Goal: Information Seeking & Learning: Check status

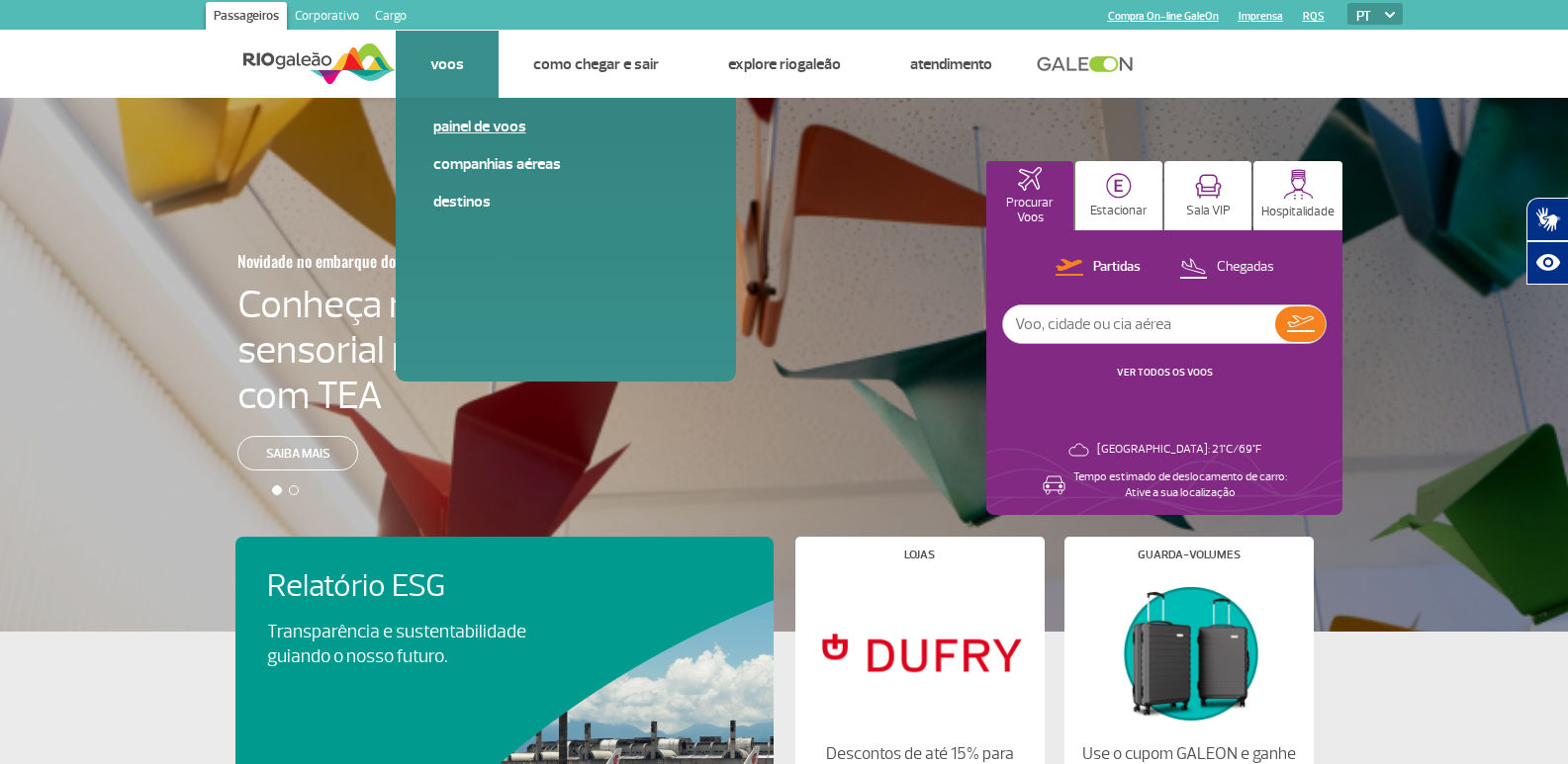
click at [468, 119] on link "Painel de voos" at bounding box center [565, 127] width 265 height 22
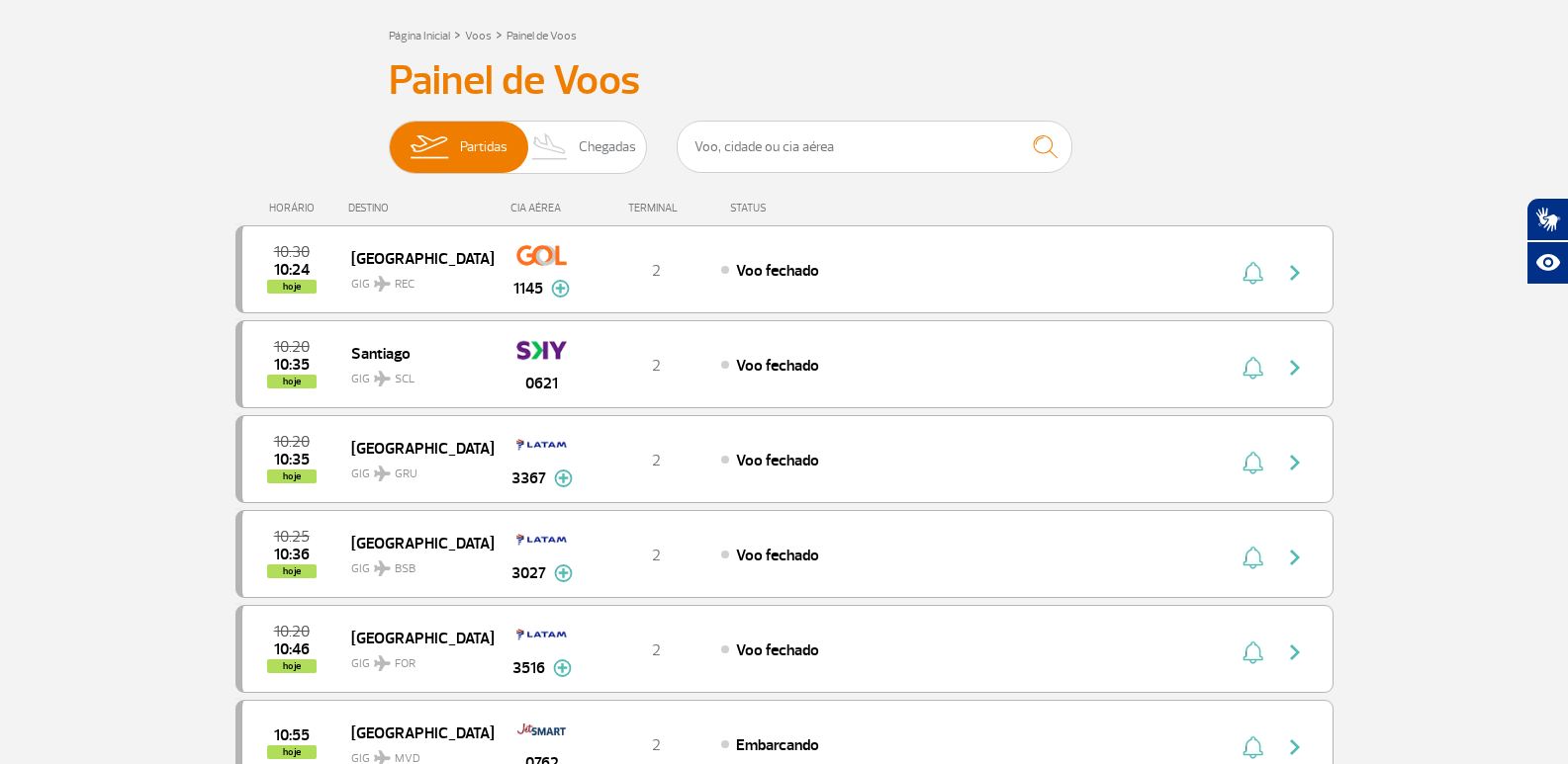
scroll to position [198, 0]
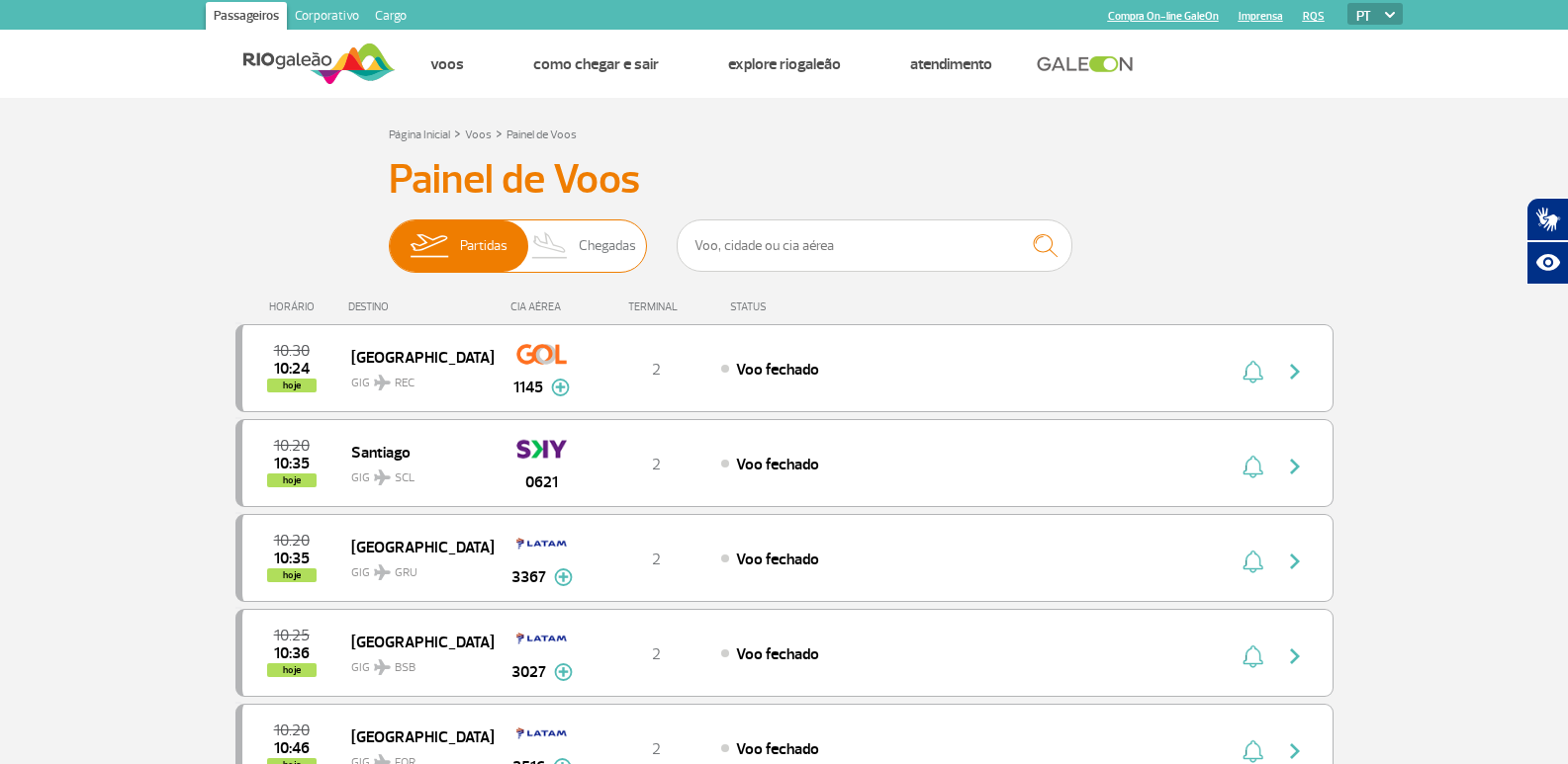
click at [612, 250] on span "Chegadas" at bounding box center [608, 247] width 57 height 52
click at [389, 236] on input "Partidas Chegadas" at bounding box center [389, 236] width 0 height 0
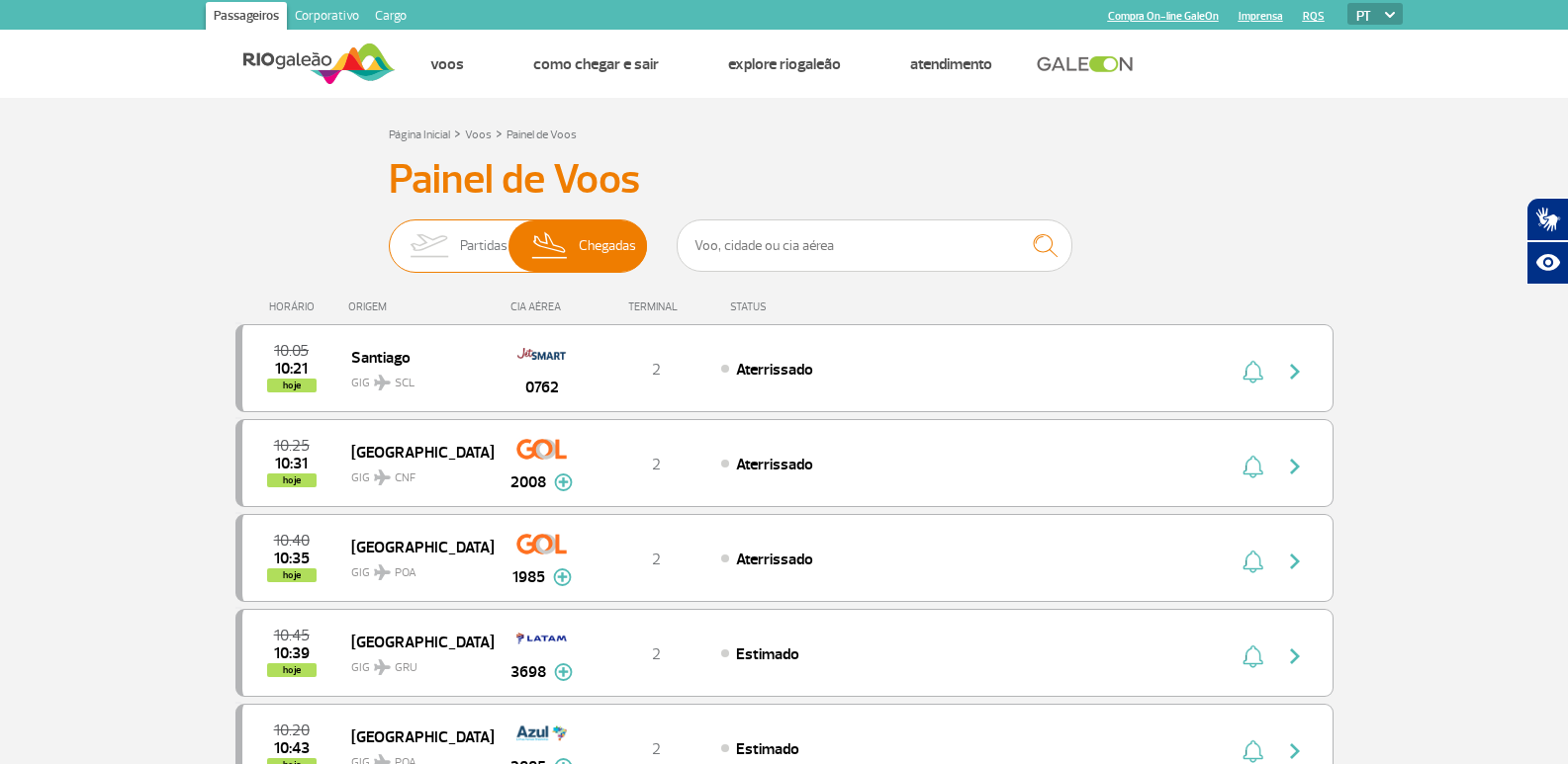
click at [473, 251] on span "Partidas" at bounding box center [484, 247] width 48 height 52
click at [389, 236] on input "Partidas Chegadas" at bounding box center [389, 236] width 0 height 0
